Goal: Browse casually: Explore the website without a specific task or goal

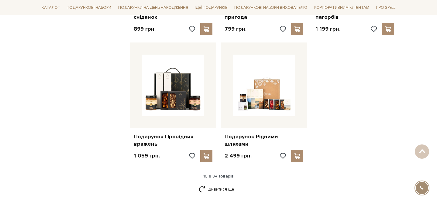
scroll to position [735, 0]
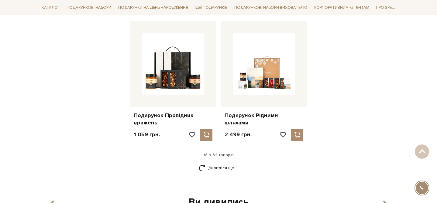
scroll to position [761, 0]
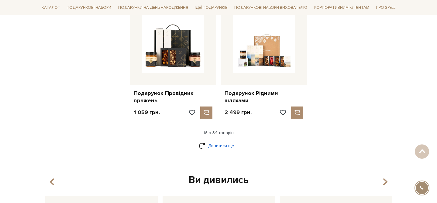
click at [219, 141] on link "Дивитися ще" at bounding box center [219, 146] width 40 height 11
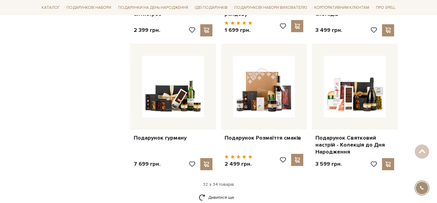
scroll to position [1350, 0]
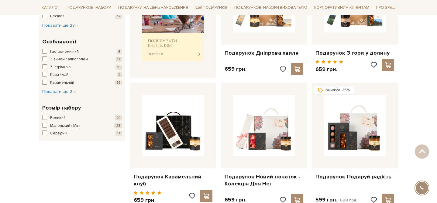
scroll to position [286, 0]
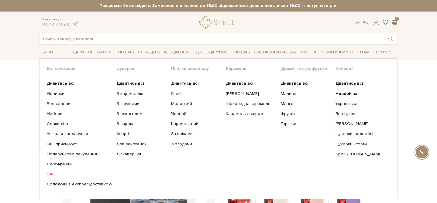
click at [176, 94] on link "Білий" at bounding box center [196, 93] width 50 height 5
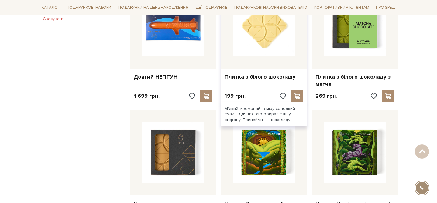
scroll to position [418, 0]
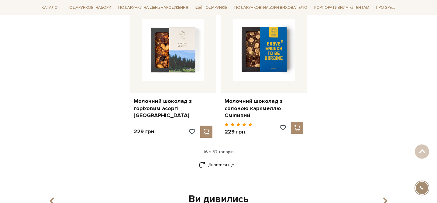
scroll to position [1088, 0]
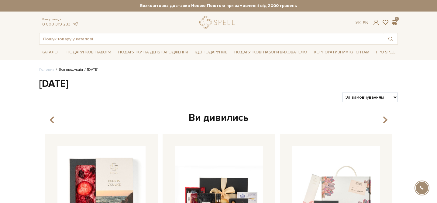
click at [65, 69] on link "Вся продукція" at bounding box center [71, 70] width 24 height 5
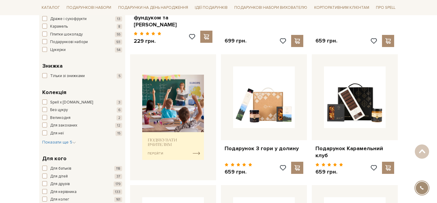
scroll to position [203, 0]
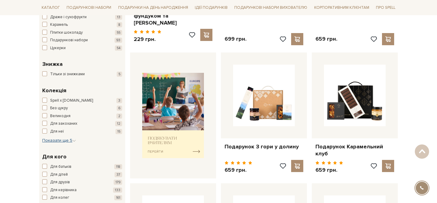
click at [73, 142] on icon "button" at bounding box center [74, 141] width 4 height 4
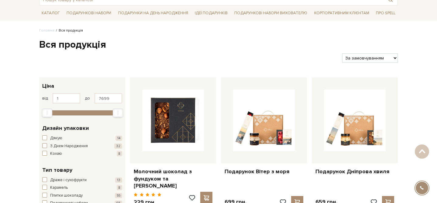
scroll to position [28, 0]
